Goal: Task Accomplishment & Management: Complete application form

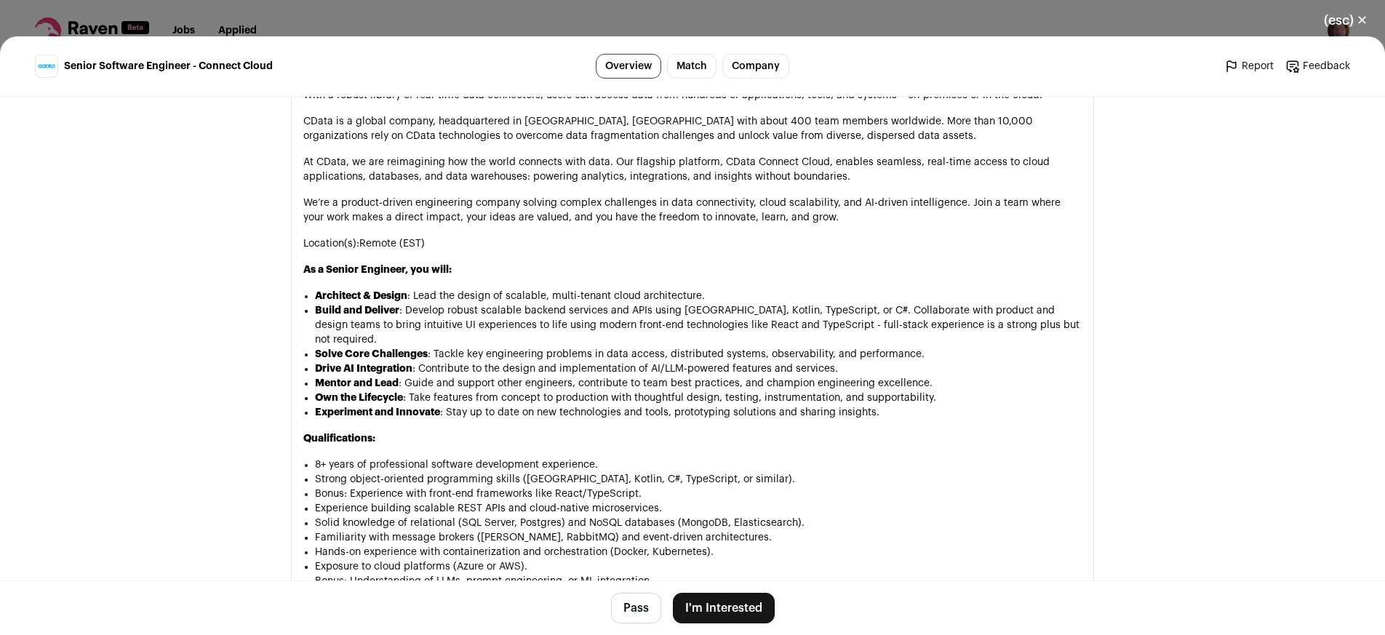
scroll to position [866, 0]
click at [696, 613] on button "I'm Interested" at bounding box center [724, 608] width 102 height 31
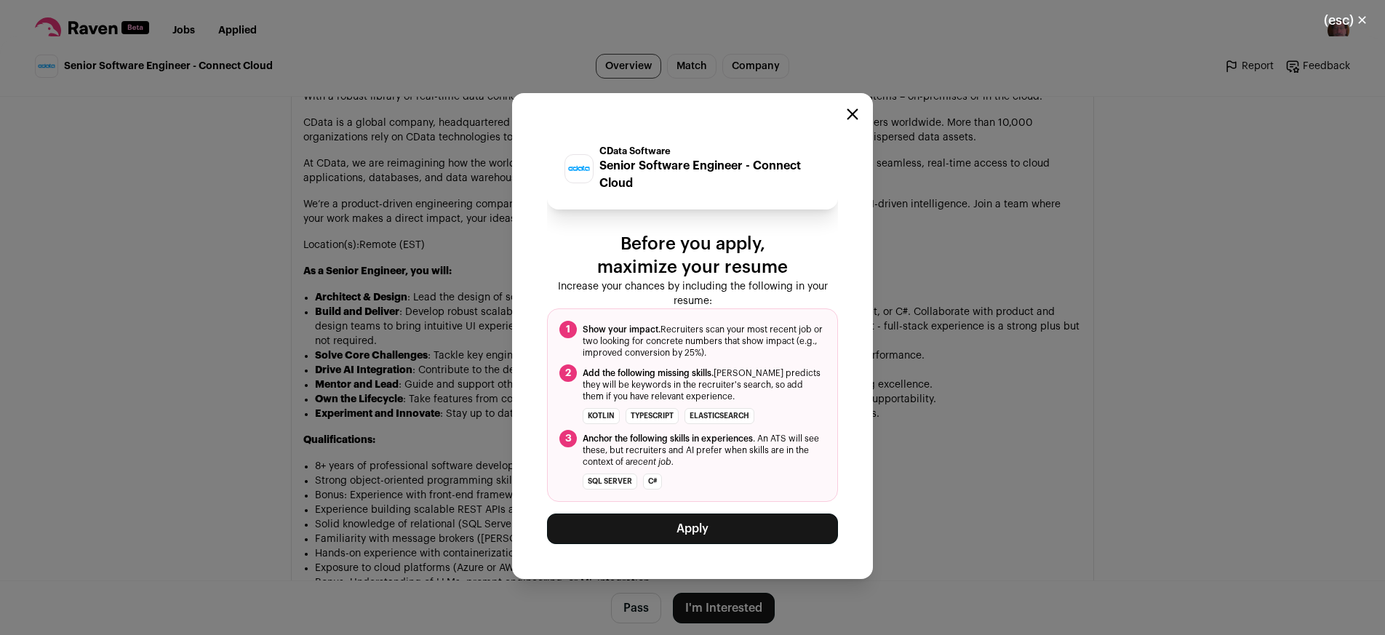
click at [691, 538] on button "Apply" at bounding box center [692, 529] width 291 height 31
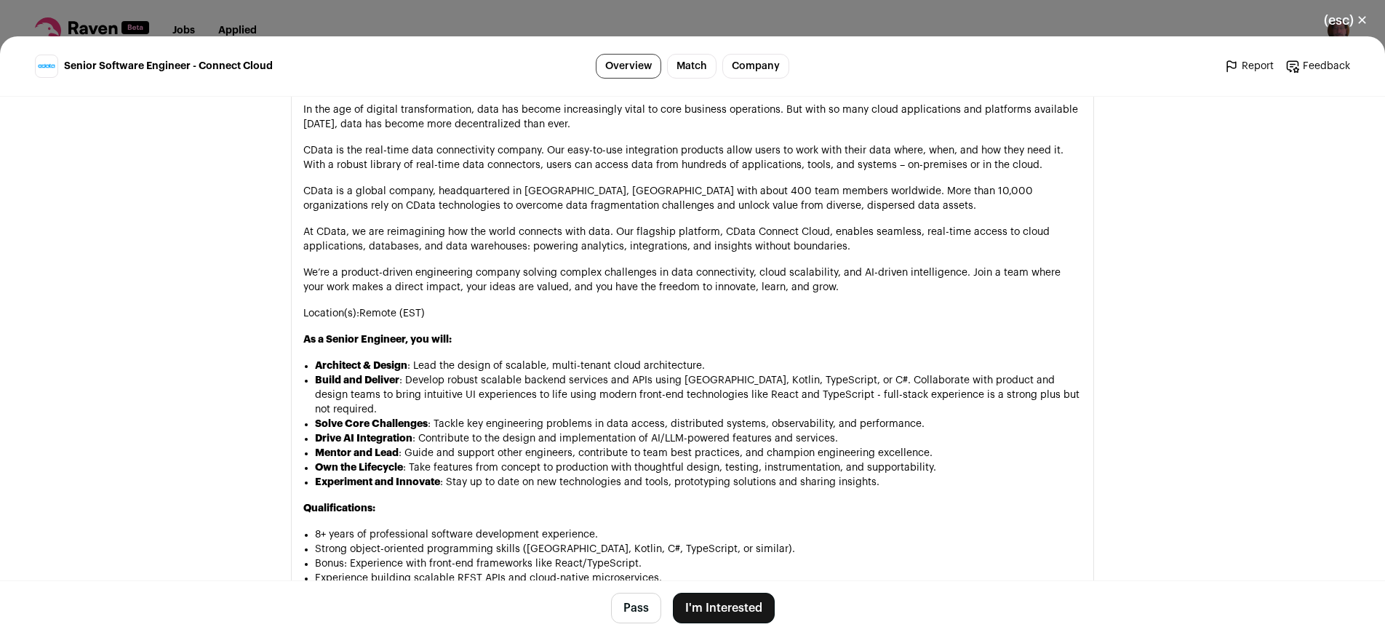
scroll to position [799, 0]
drag, startPoint x: 322, startPoint y: 335, endPoint x: 398, endPoint y: 335, distance: 76.4
click at [398, 335] on strong "As a Senior Engineer, you will:" at bounding box center [377, 339] width 148 height 10
copy strong "Senior Engineer"
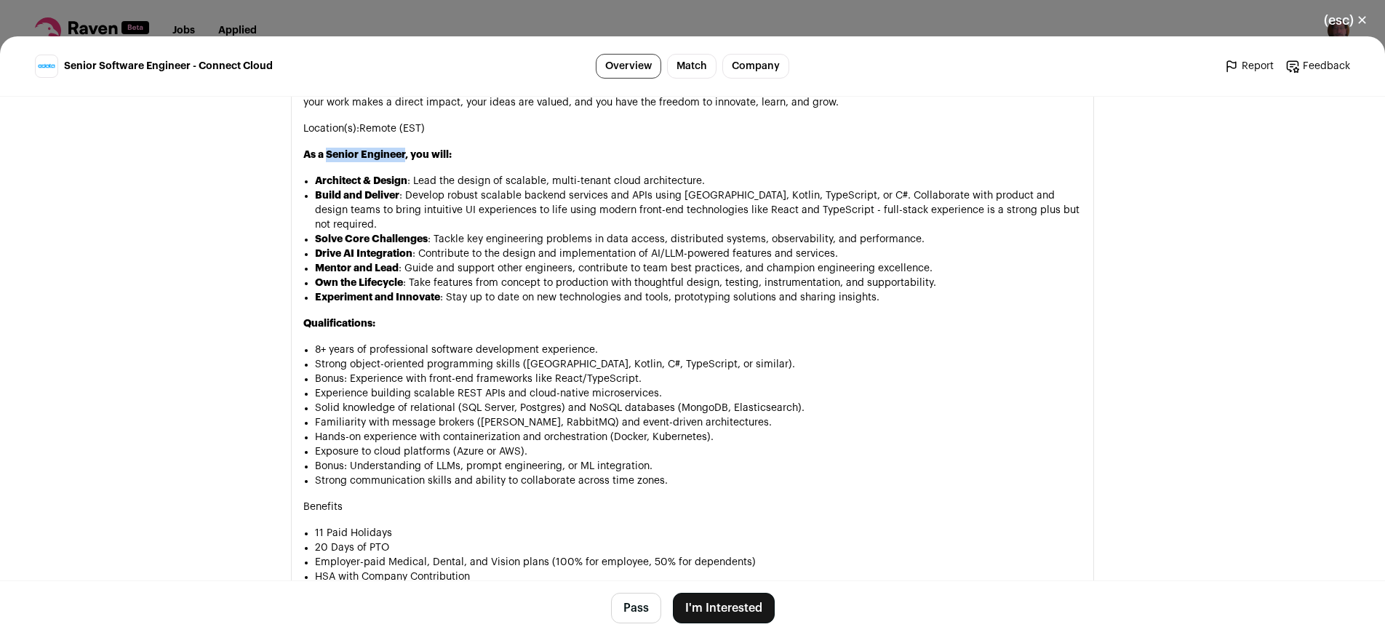
scroll to position [979, 0]
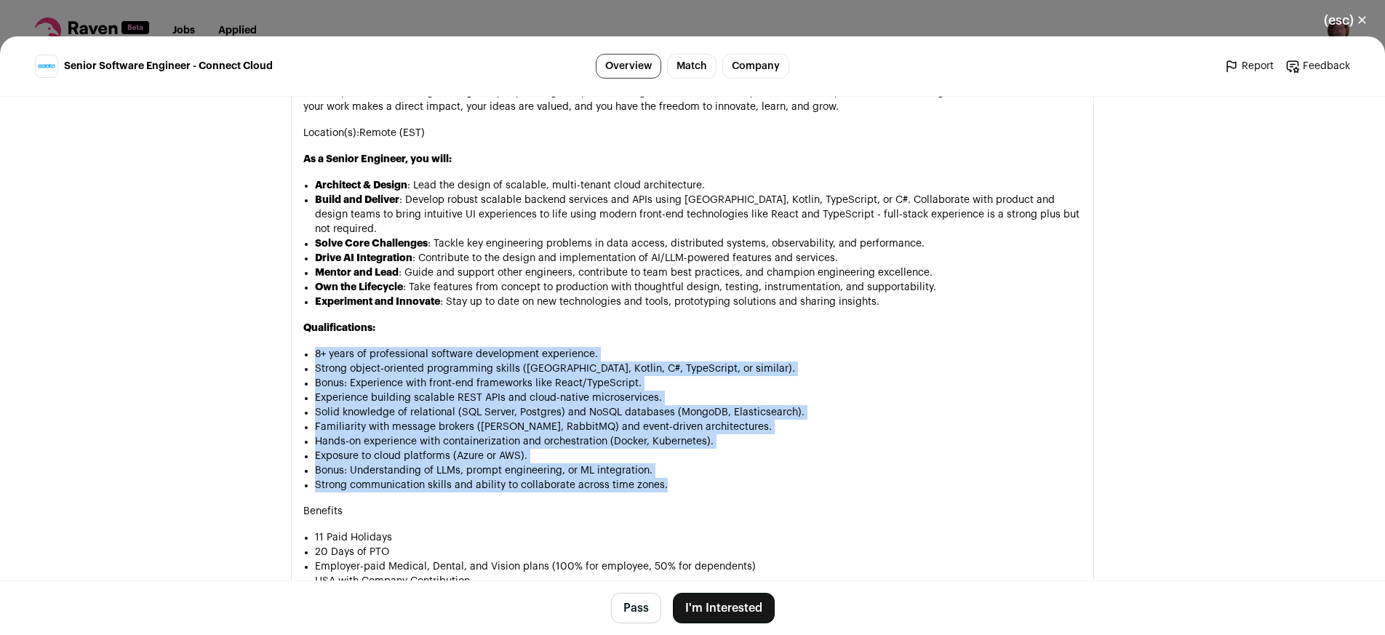
drag, startPoint x: 305, startPoint y: 338, endPoint x: 661, endPoint y: 469, distance: 379.4
click at [661, 469] on div "In the age of digital transformation, data has become increasingly vital to cor…" at bounding box center [692, 352] width 778 height 861
copy ul "8+ years of professional software development experience. Strong object-oriente…"
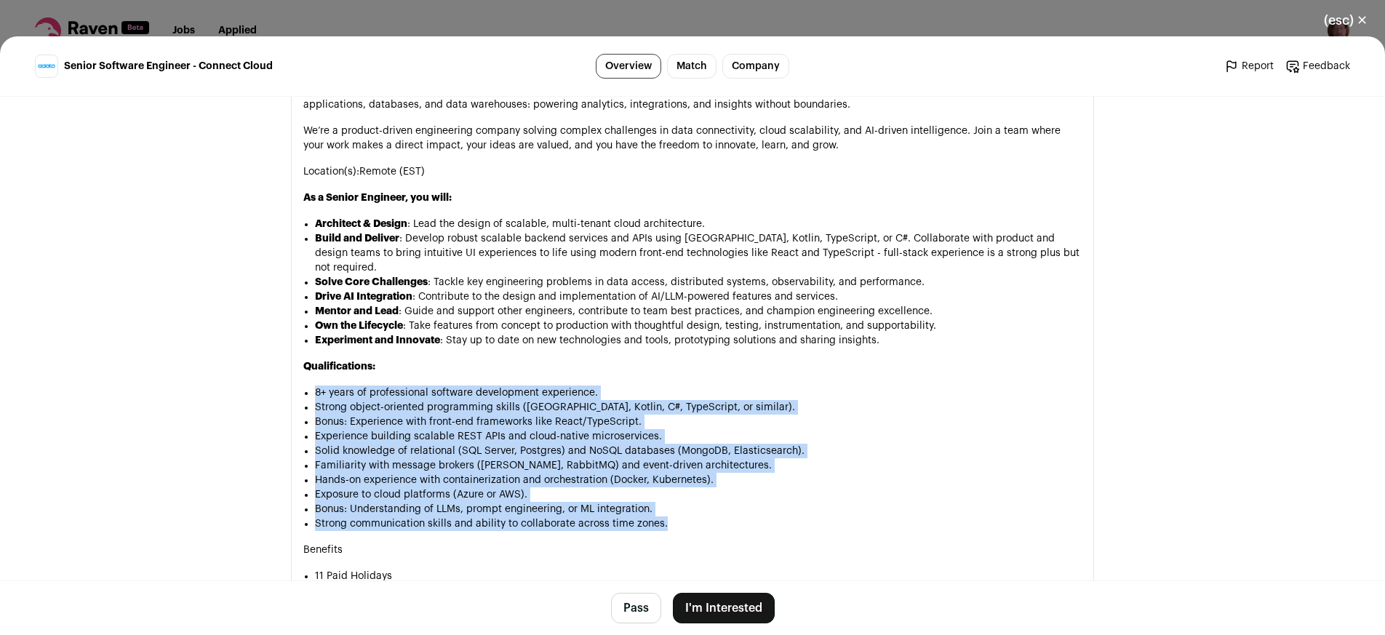
scroll to position [941, 0]
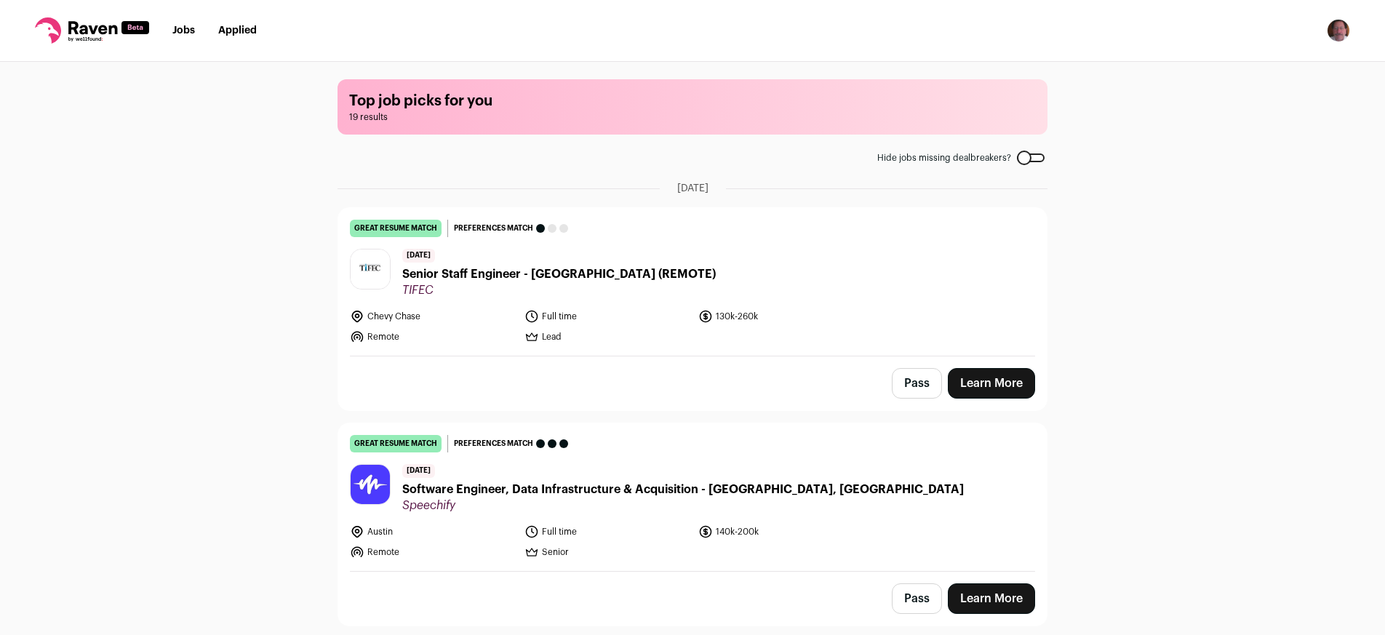
click at [917, 384] on button "Pass" at bounding box center [917, 383] width 50 height 31
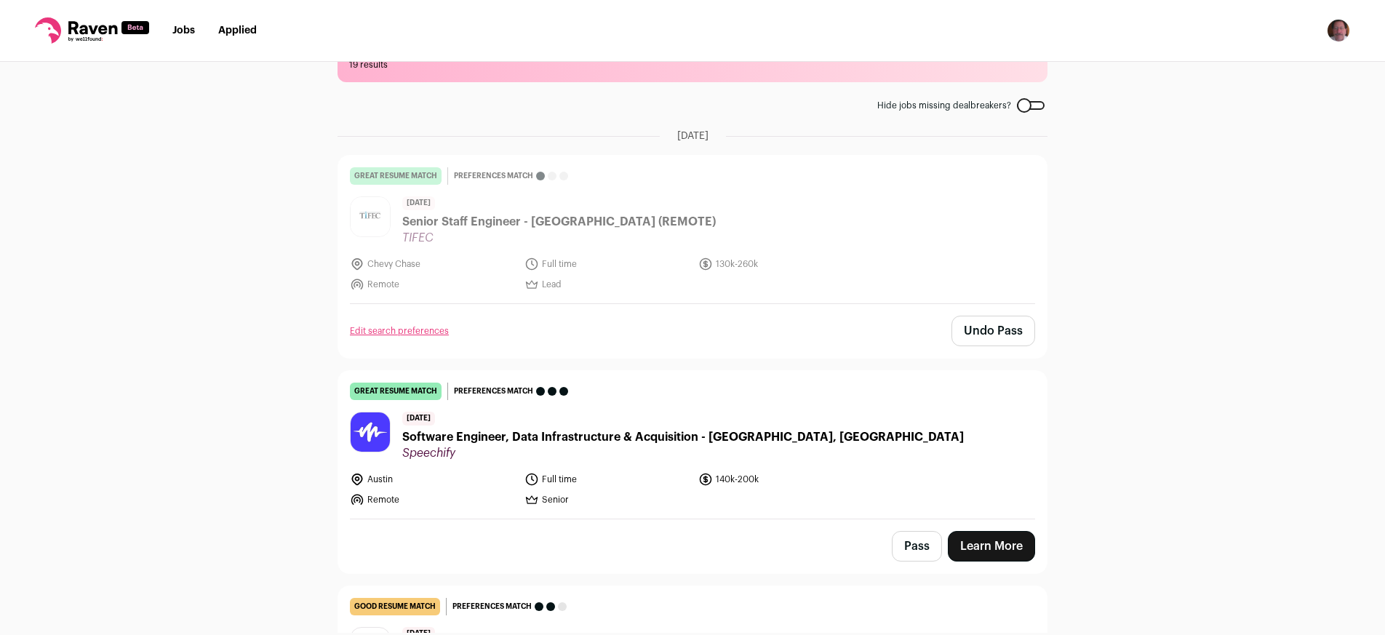
scroll to position [53, 0]
click at [655, 431] on span "Software Engineer, Data Infrastructure & Acquisition - [GEOGRAPHIC_DATA], [GEOG…" at bounding box center [683, 436] width 562 height 17
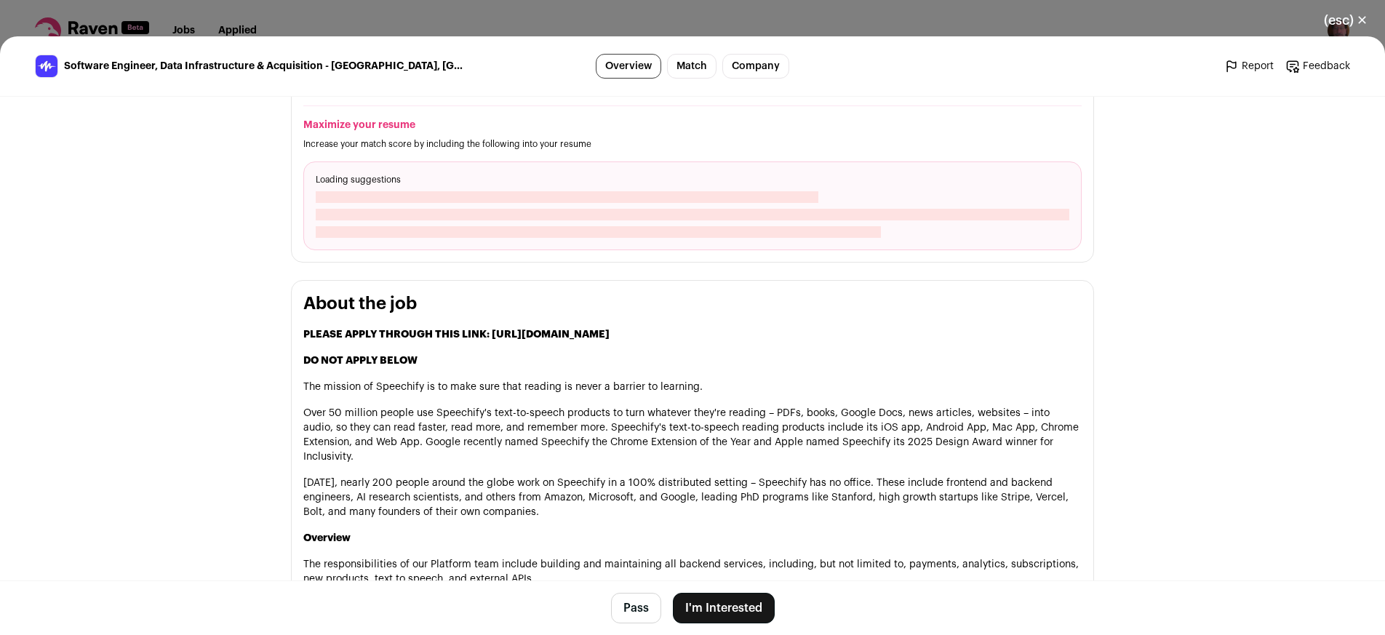
scroll to position [582, 0]
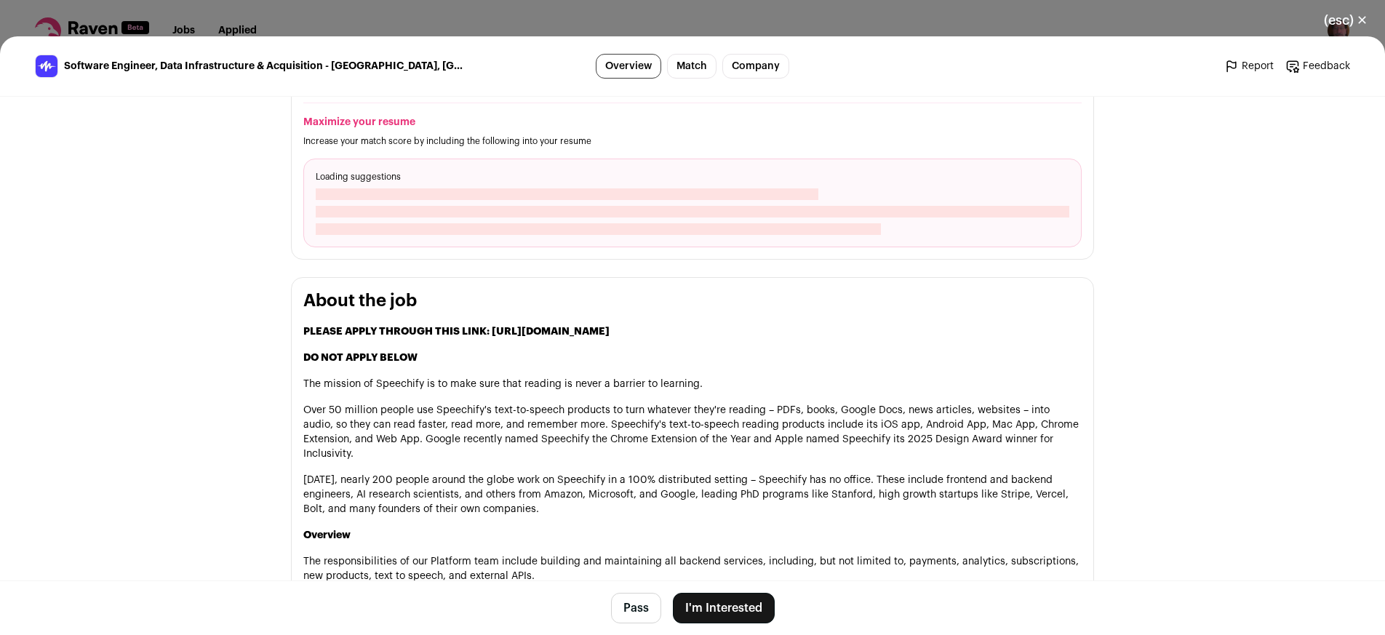
drag, startPoint x: 485, startPoint y: 310, endPoint x: 819, endPoint y: 307, distance: 334.7
click at [819, 324] on p "PLEASE APPLY THROUGH THIS LINK: https://job-boards.greenhouse.io/speechify/jobs…" at bounding box center [692, 331] width 778 height 15
copy strong "https://job-boards.greenhouse.io/speechify/jobs/5032760004"
click at [698, 607] on button "I'm Interested" at bounding box center [724, 608] width 102 height 31
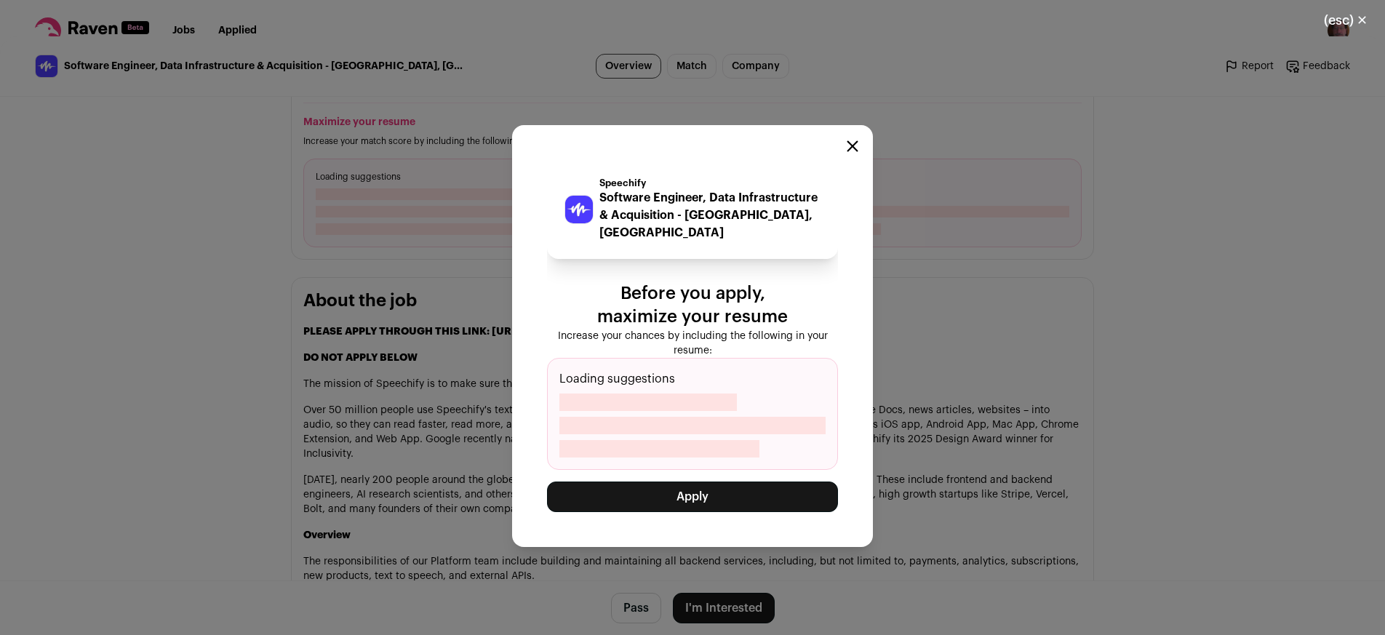
click at [684, 503] on button "Apply" at bounding box center [692, 497] width 291 height 31
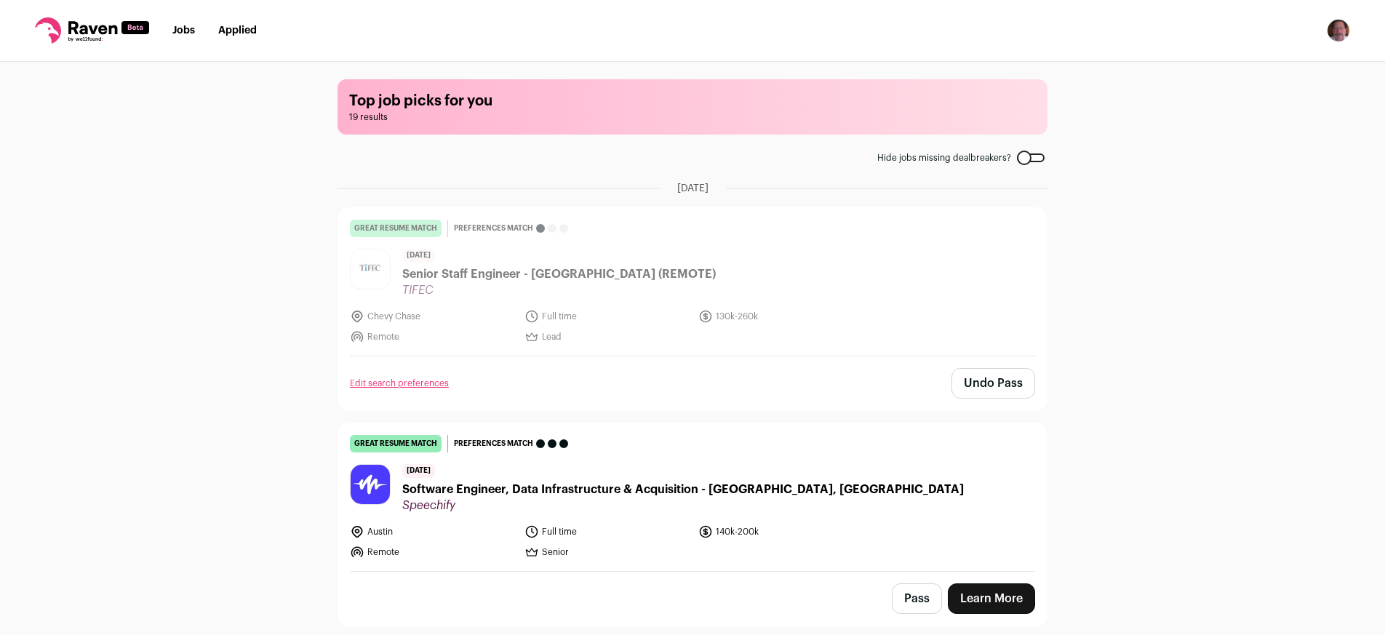
click at [338, 21] on nav "Jobs Applied Settings Notifications Preferences Resume Subscription FAQs Logout" at bounding box center [692, 31] width 1385 height 62
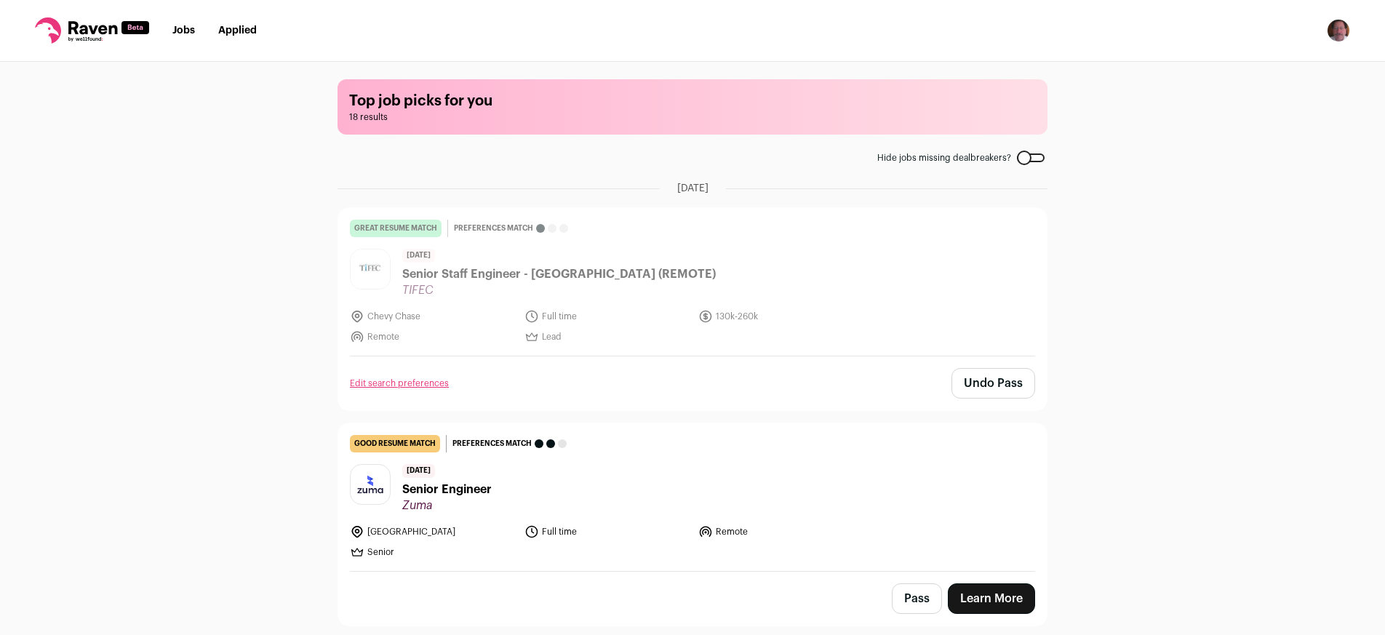
click at [248, 98] on div "Top job picks for you 18 results Hide jobs missing dealbreakers? [DATE] great r…" at bounding box center [692, 347] width 1385 height 571
